Goal: Find specific page/section: Find specific page/section

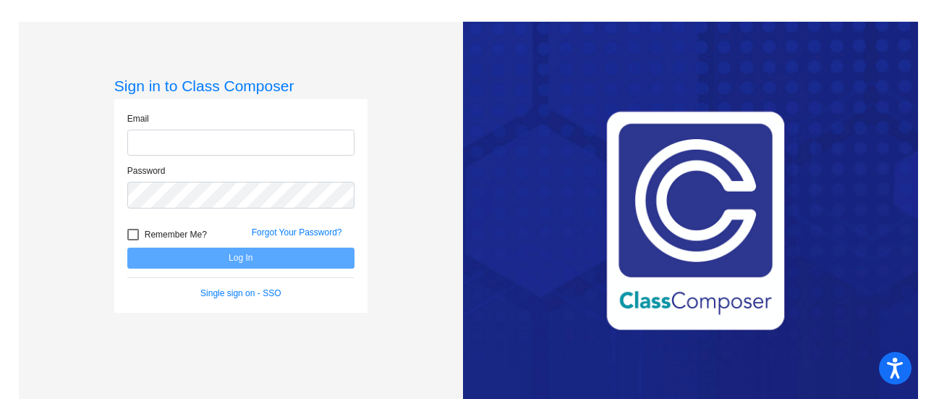
type input "[EMAIL_ADDRESS][PERSON_NAME][DOMAIN_NAME]"
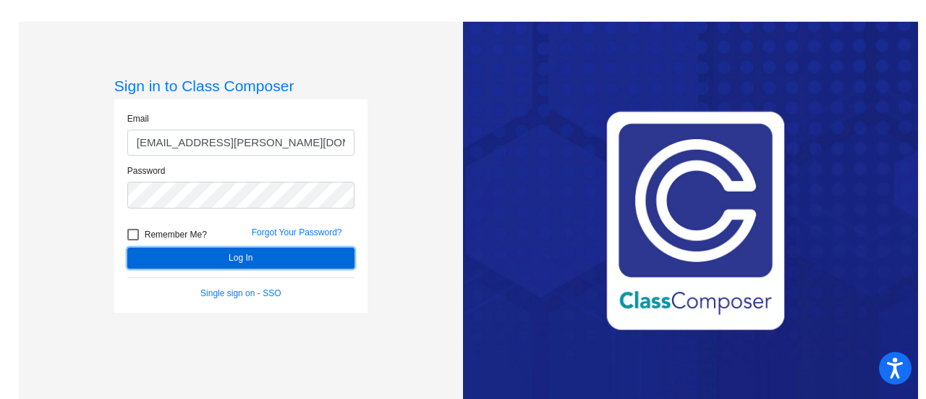
click at [295, 261] on button "Log In" at bounding box center [240, 257] width 227 height 21
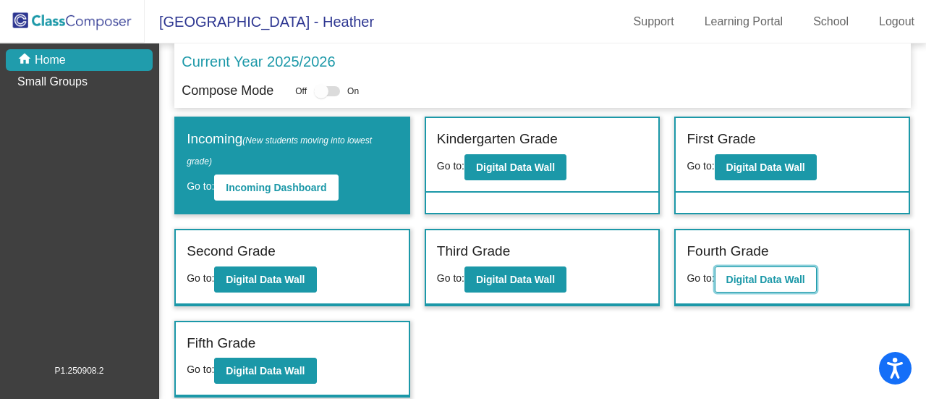
click at [750, 280] on b "Digital Data Wall" at bounding box center [765, 280] width 79 height 12
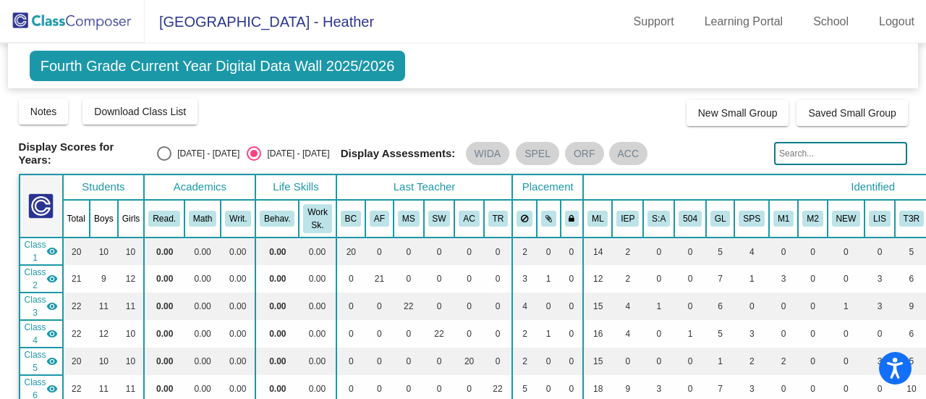
click at [167, 149] on div "Select an option" at bounding box center [164, 153] width 14 height 14
click at [164, 161] on input "[DATE] - [DATE]" at bounding box center [164, 161] width 1 height 1
radio input "true"
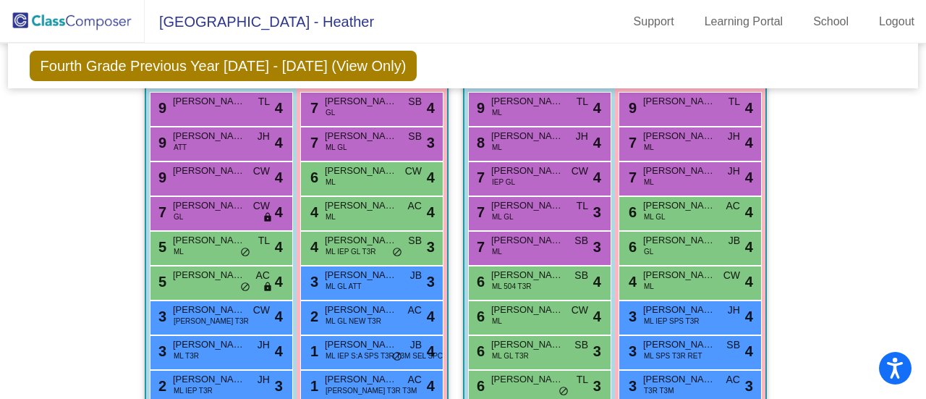
scroll to position [1013, 0]
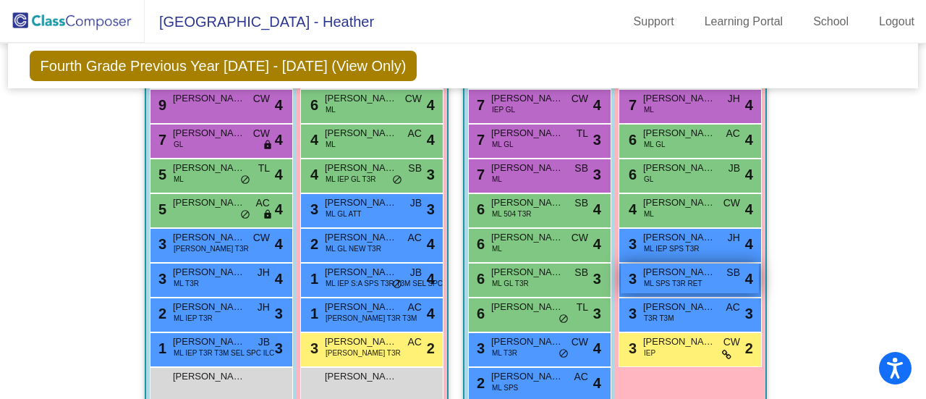
click at [687, 281] on span "ML SPS T3R RET" at bounding box center [673, 283] width 59 height 11
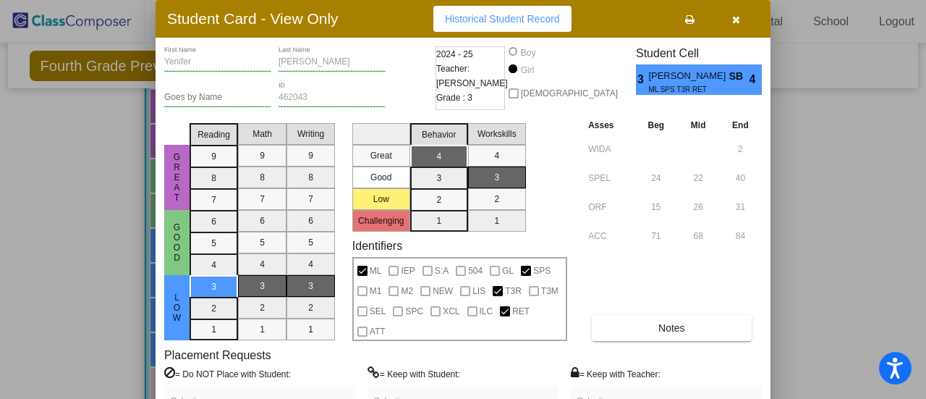
click at [737, 25] on button "button" at bounding box center [736, 19] width 46 height 26
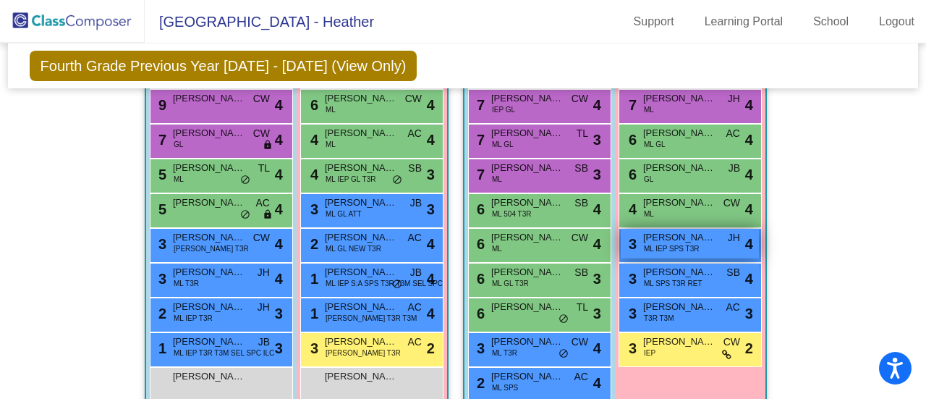
click at [674, 245] on span "ML IEP SPS T3R" at bounding box center [672, 248] width 56 height 11
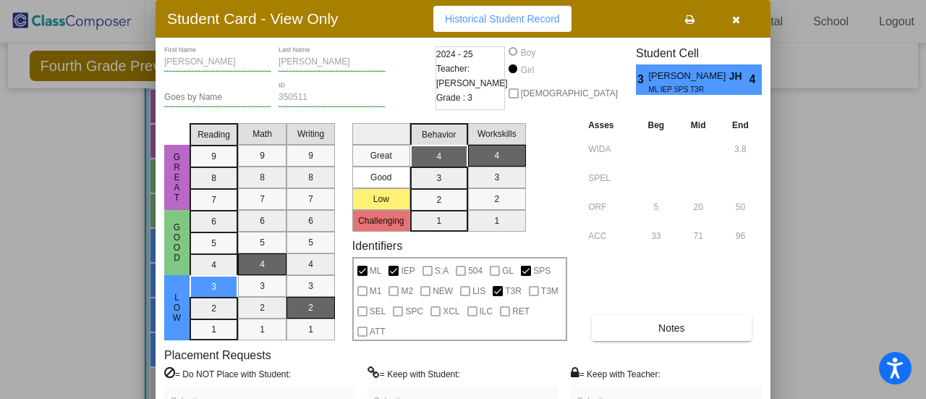
click at [737, 23] on icon "button" at bounding box center [736, 19] width 8 height 10
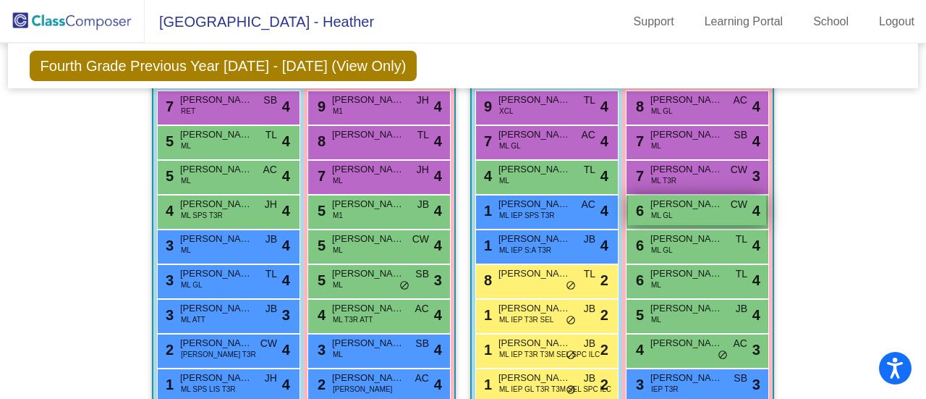
scroll to position [1519, 0]
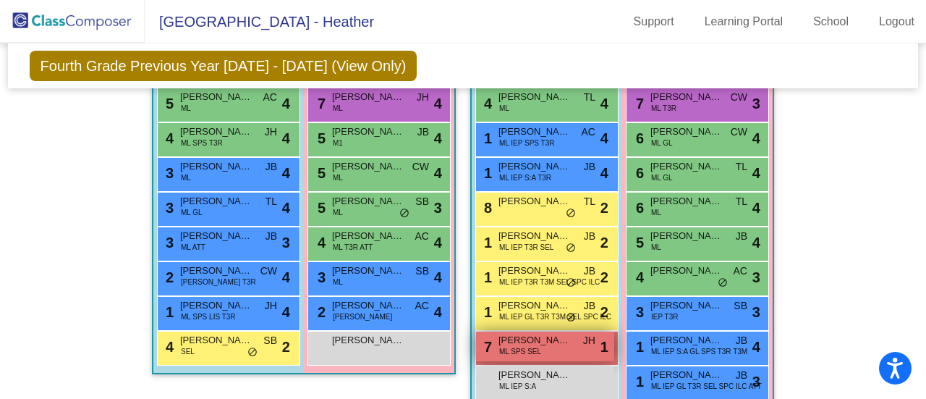
click at [543, 348] on div "7 [PERSON_NAME] SPS SEL JH lock do_not_disturb_alt 1" at bounding box center [545, 346] width 138 height 30
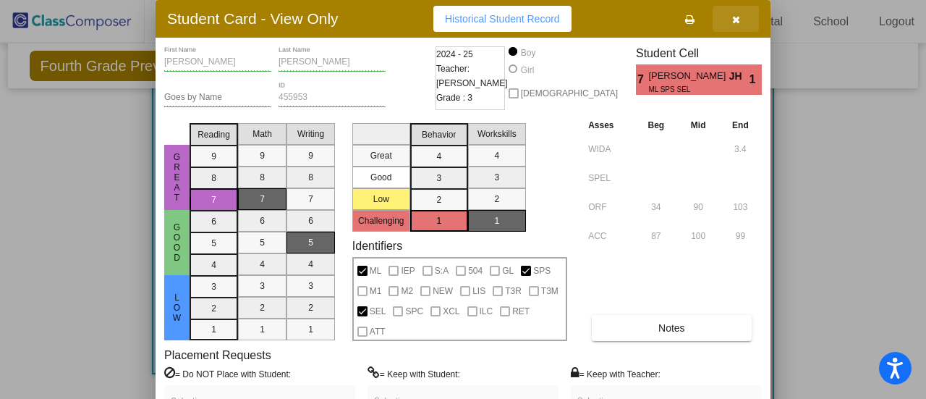
click at [735, 20] on icon "button" at bounding box center [736, 19] width 8 height 10
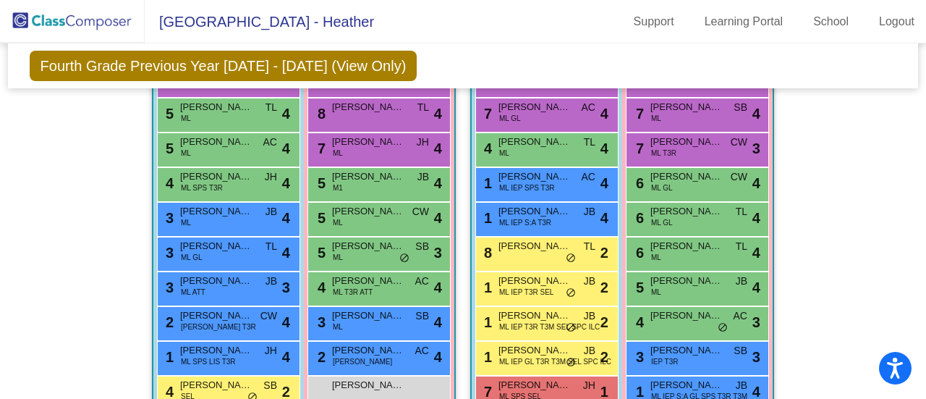
scroll to position [1402, 0]
